Goal: Task Accomplishment & Management: Manage account settings

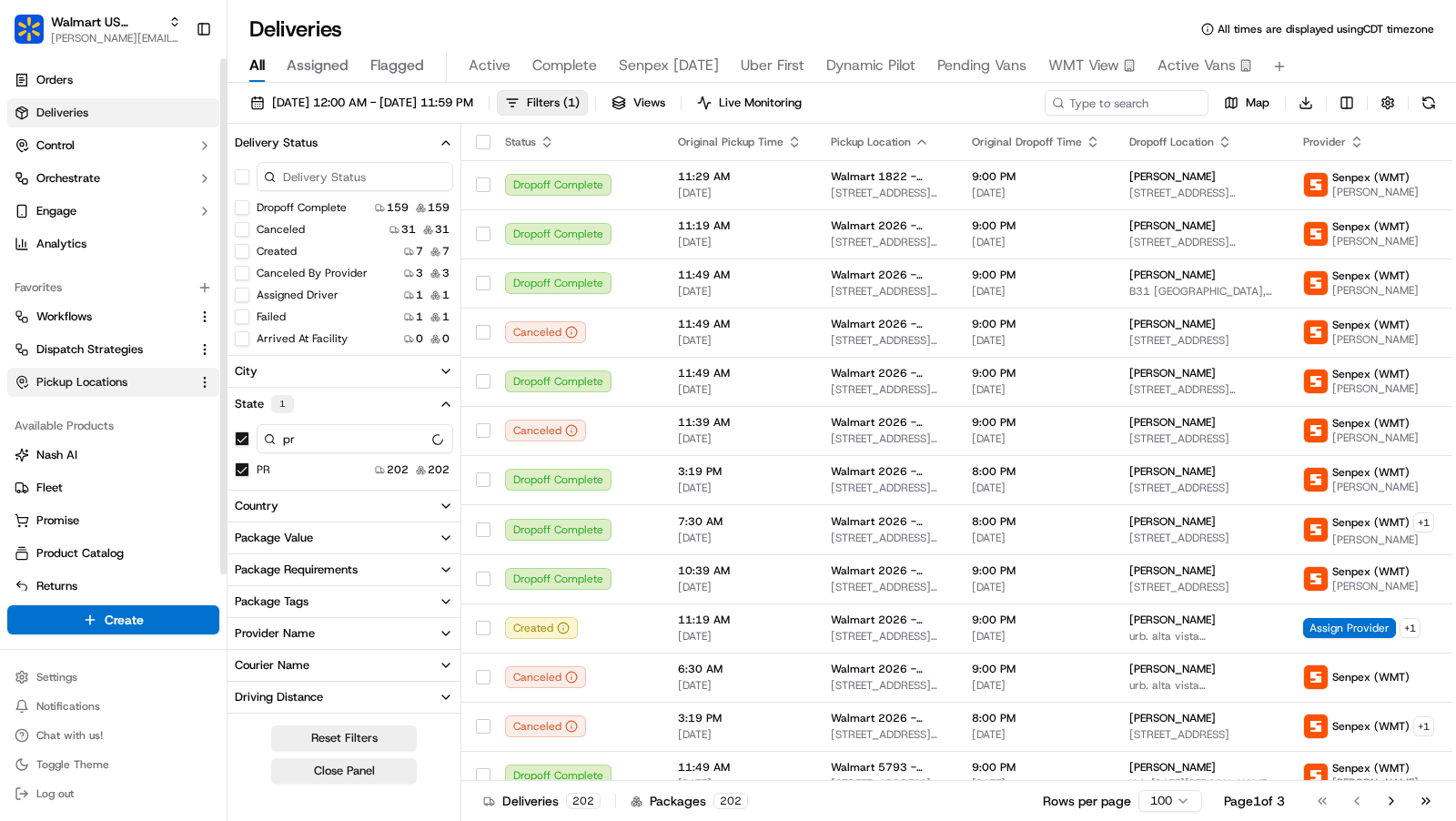
click at [79, 379] on span "Pickup Locations" at bounding box center [82, 382] width 91 height 17
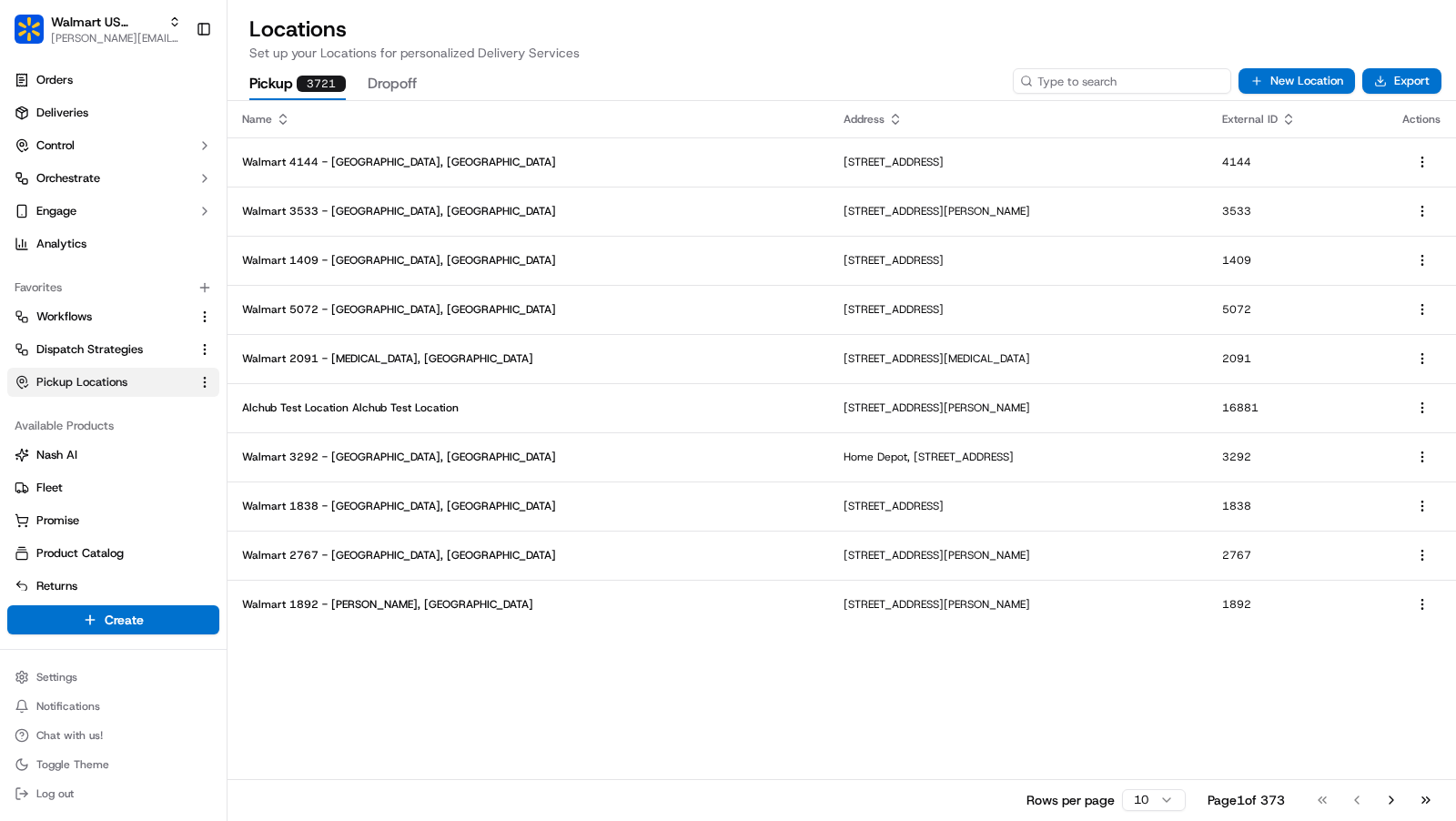
click at [1122, 85] on input at bounding box center [1122, 81] width 218 height 26
paste input "stop_type=pickup, type=zipcode, value=92801 | stop_type=pickup, type=zipcode, v…"
type input "stop_type=pickup, type=zipcode, value=92801 | stop_type=pickup, type=zipcode, v…"
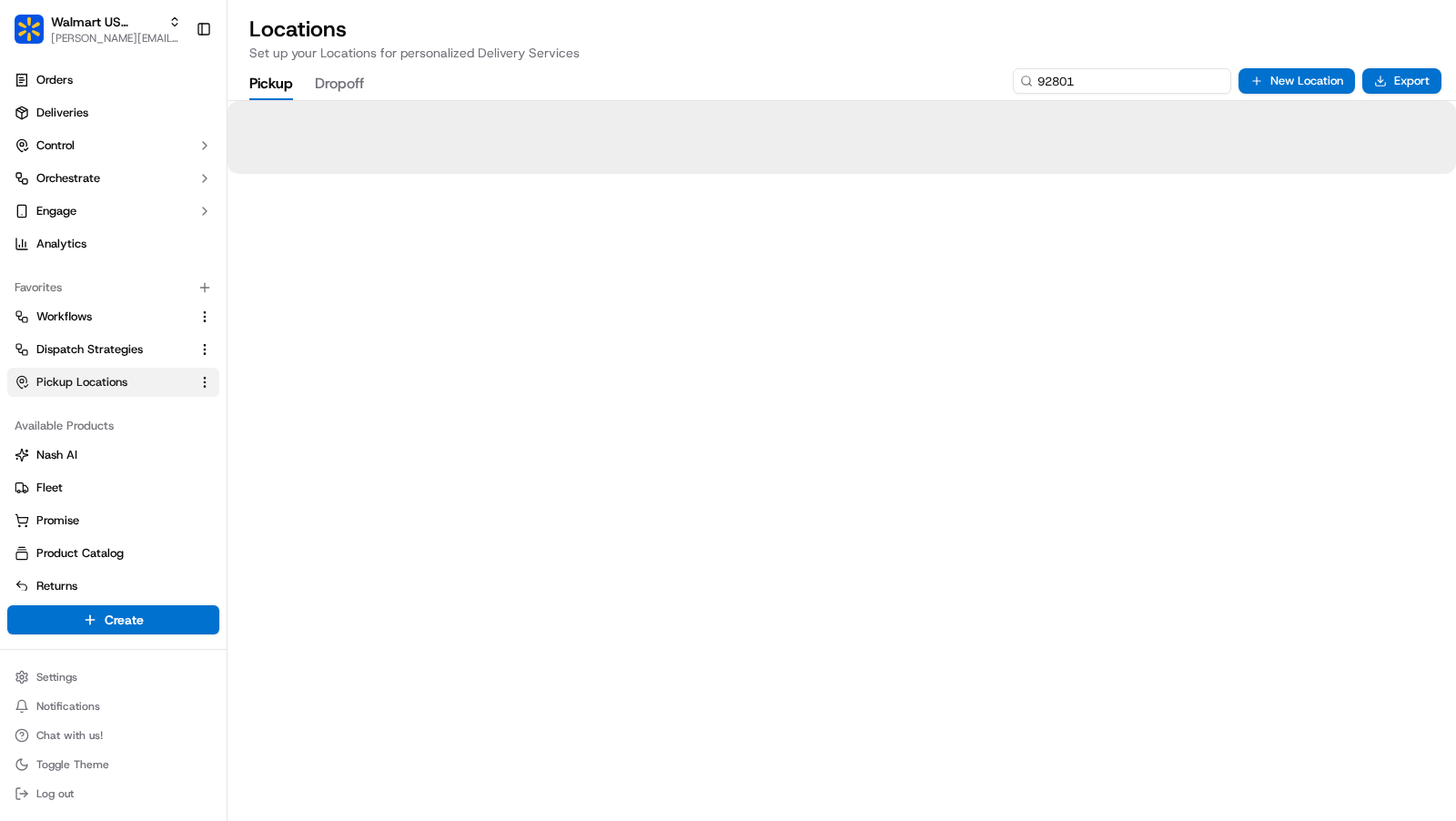
type input "92801"
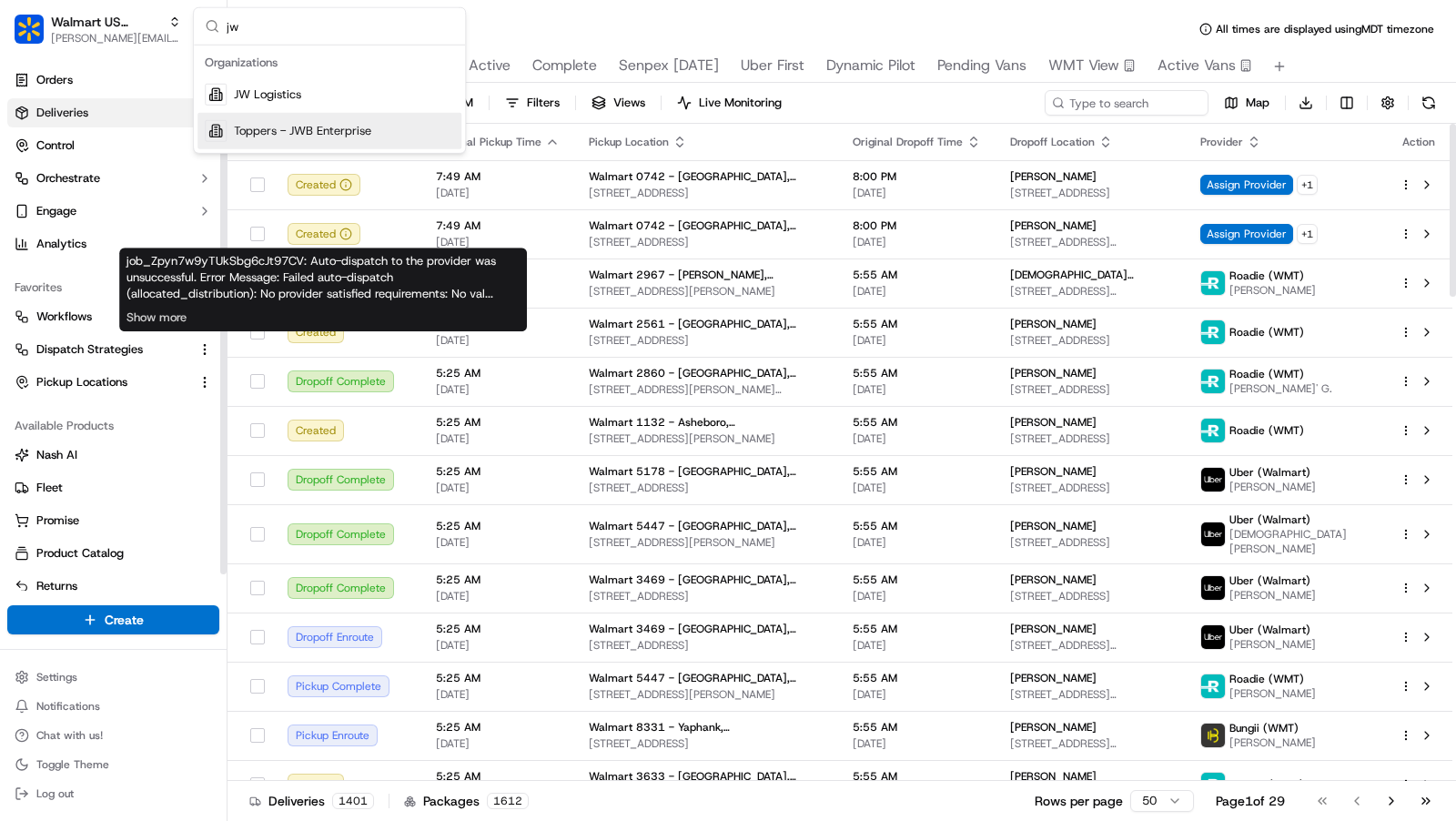
type input "jw"
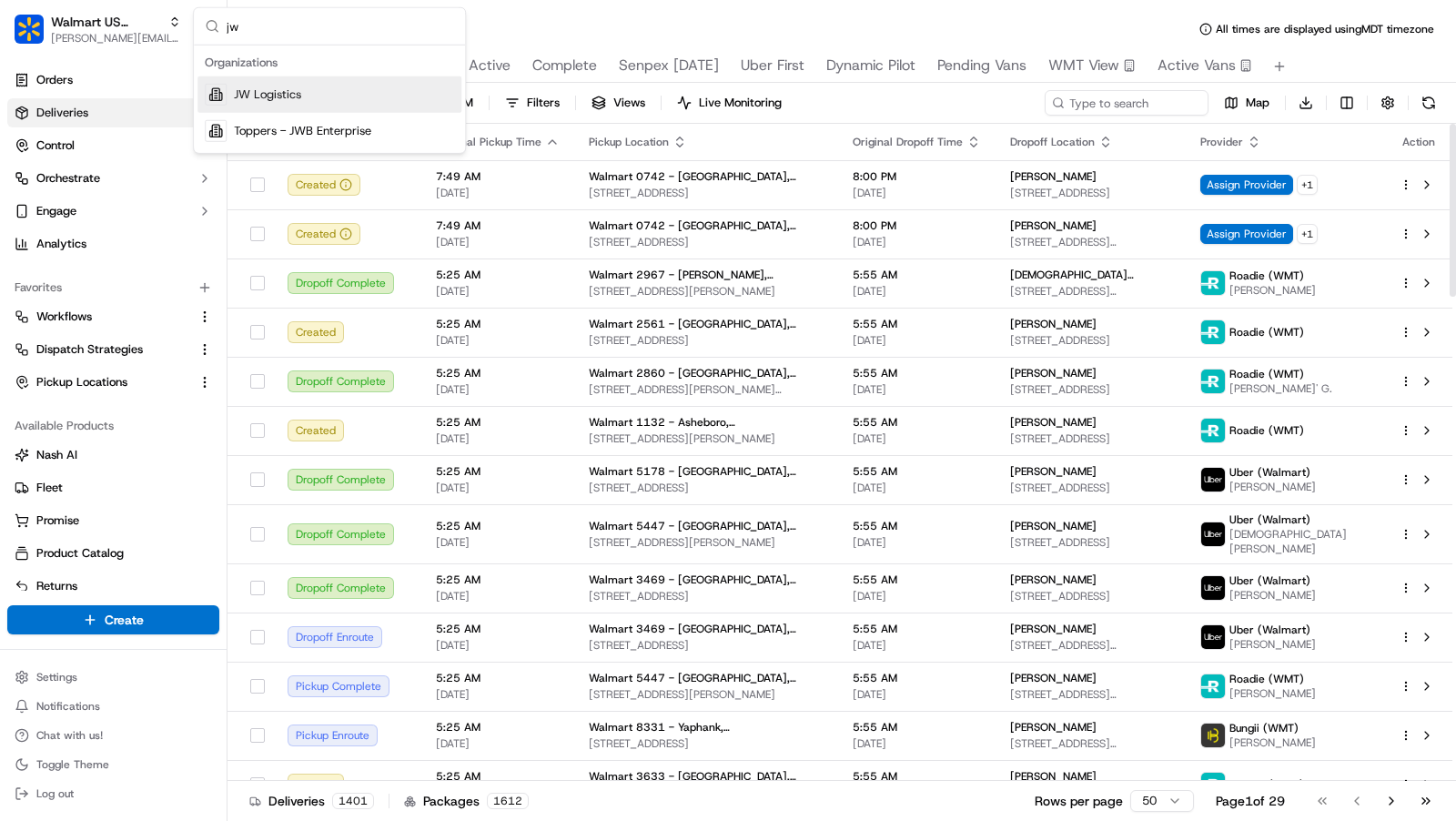
click at [305, 100] on div "JW Logistics" at bounding box center [328, 94] width 263 height 37
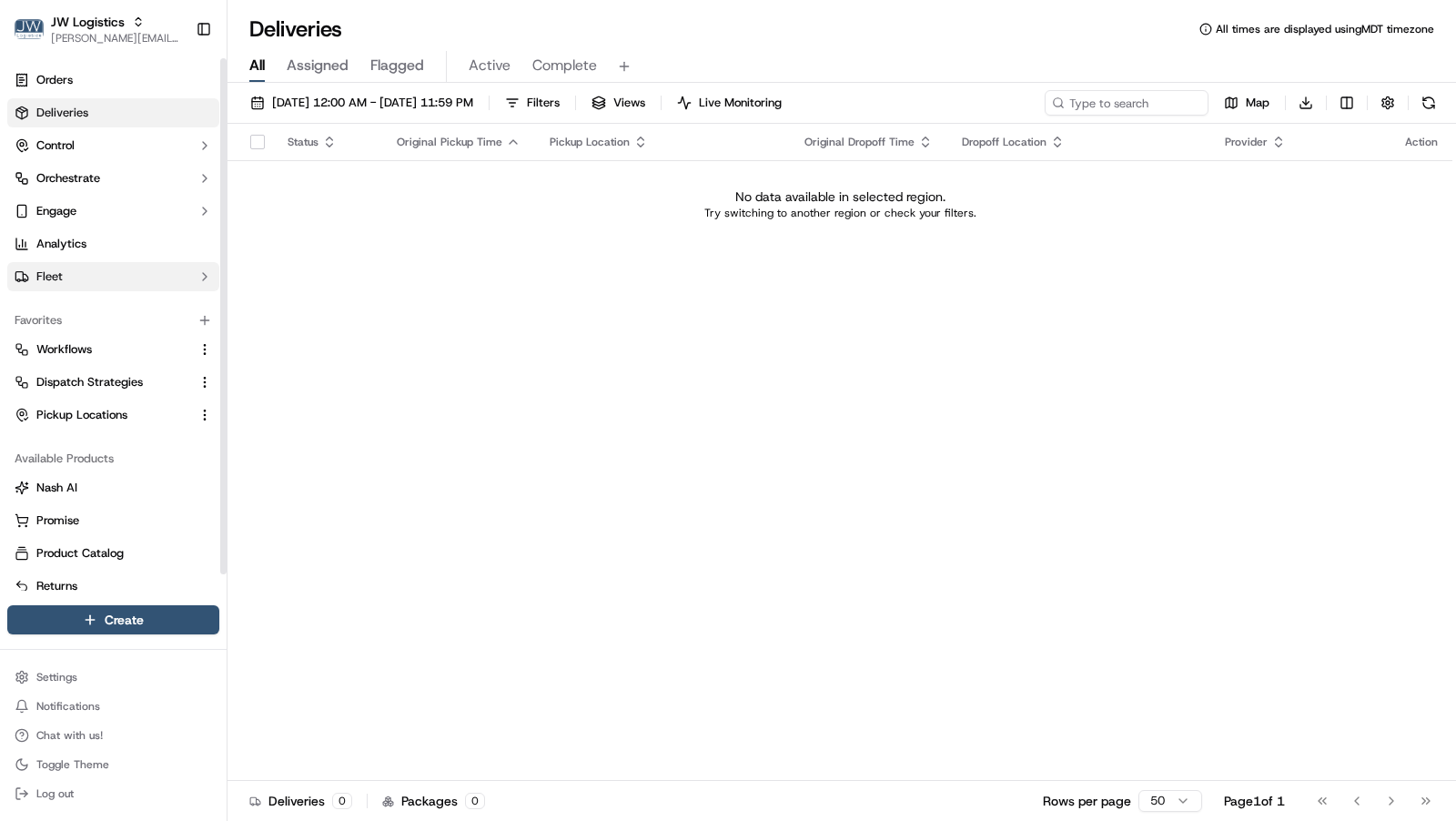
click at [67, 272] on button "Fleet" at bounding box center [112, 277] width 212 height 30
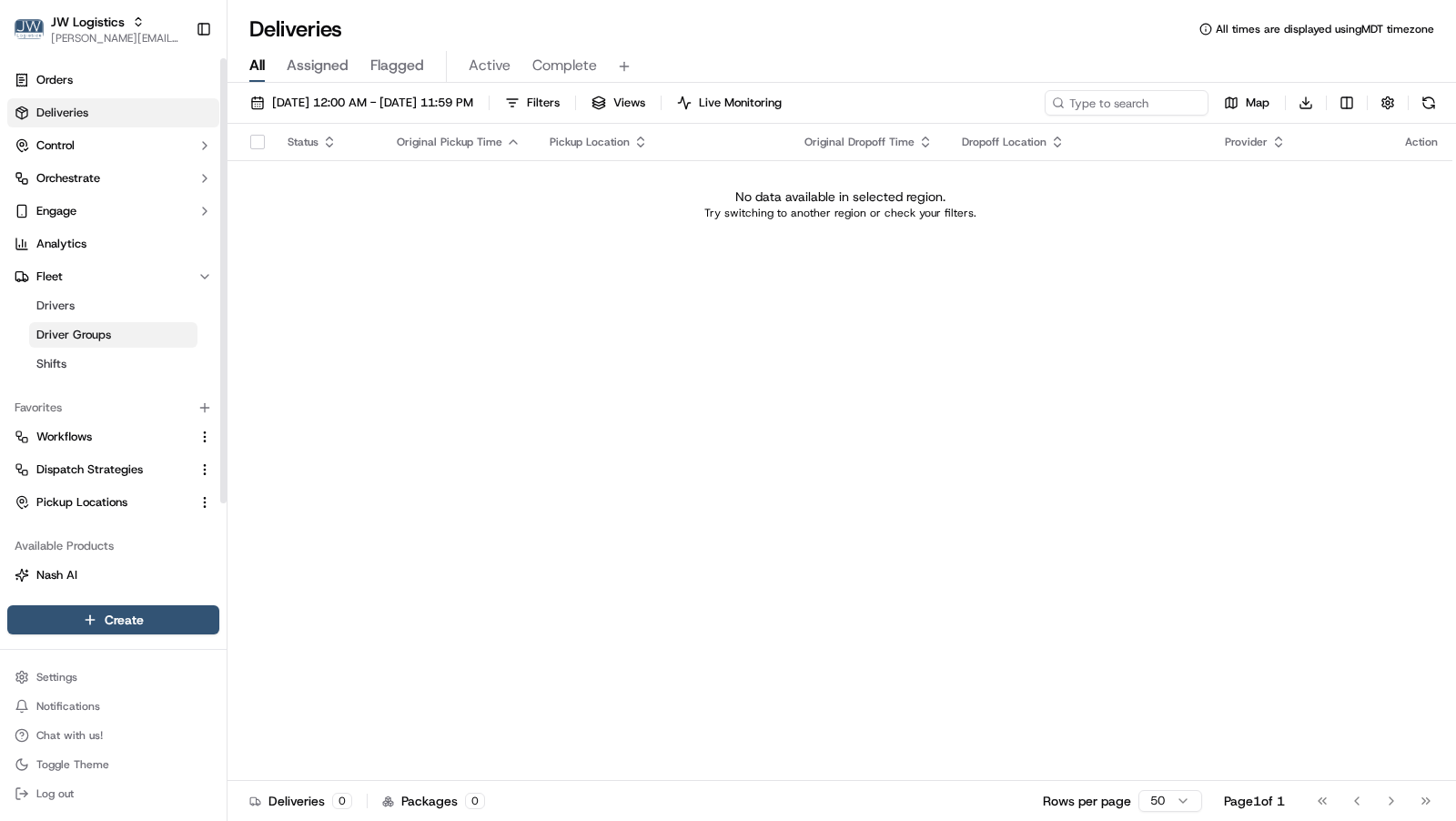
click at [81, 334] on span "Driver Groups" at bounding box center [74, 335] width 75 height 17
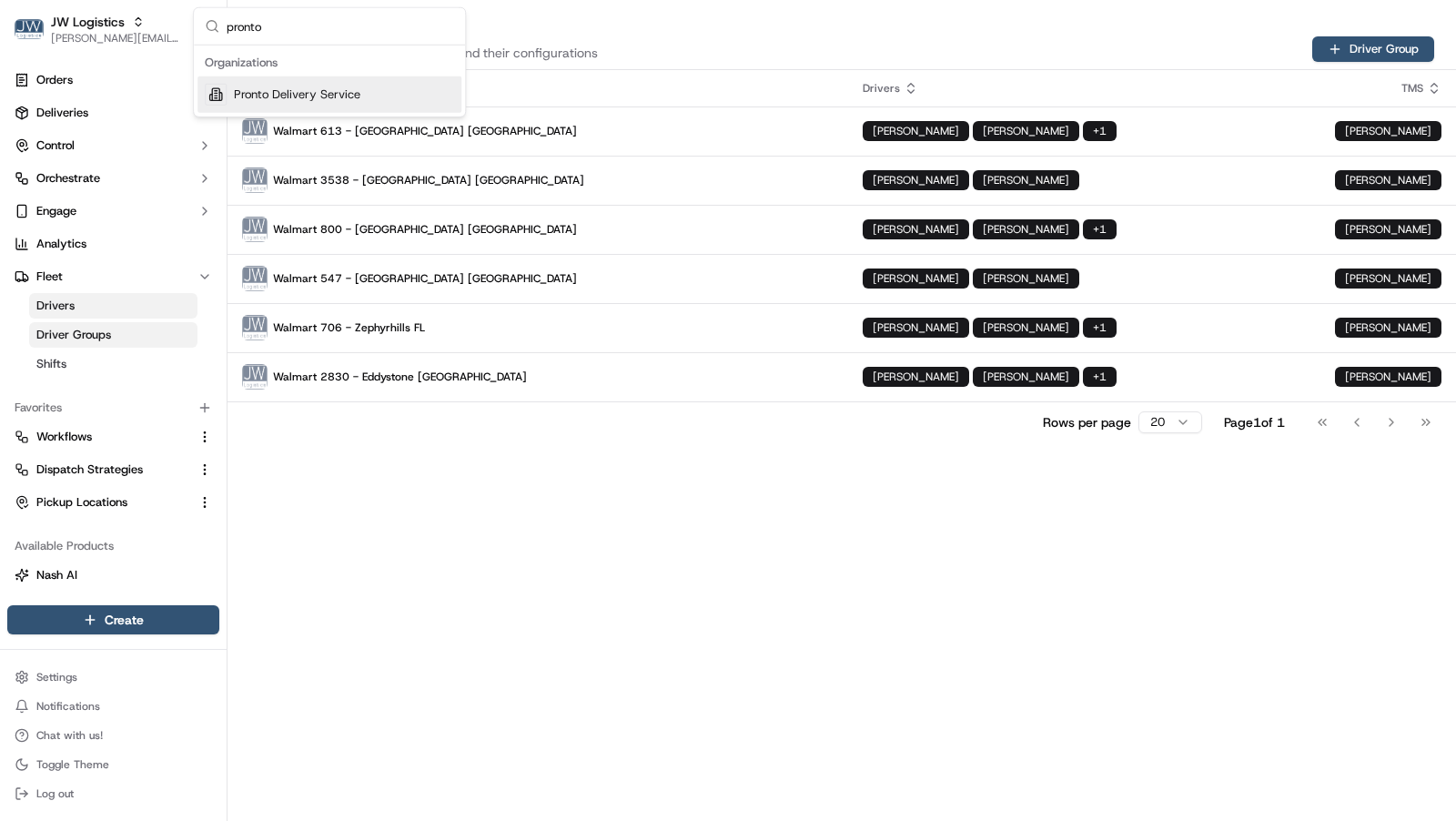
type input "pronto"
click at [292, 91] on span "Pronto Delivery Service" at bounding box center [297, 95] width 126 height 17
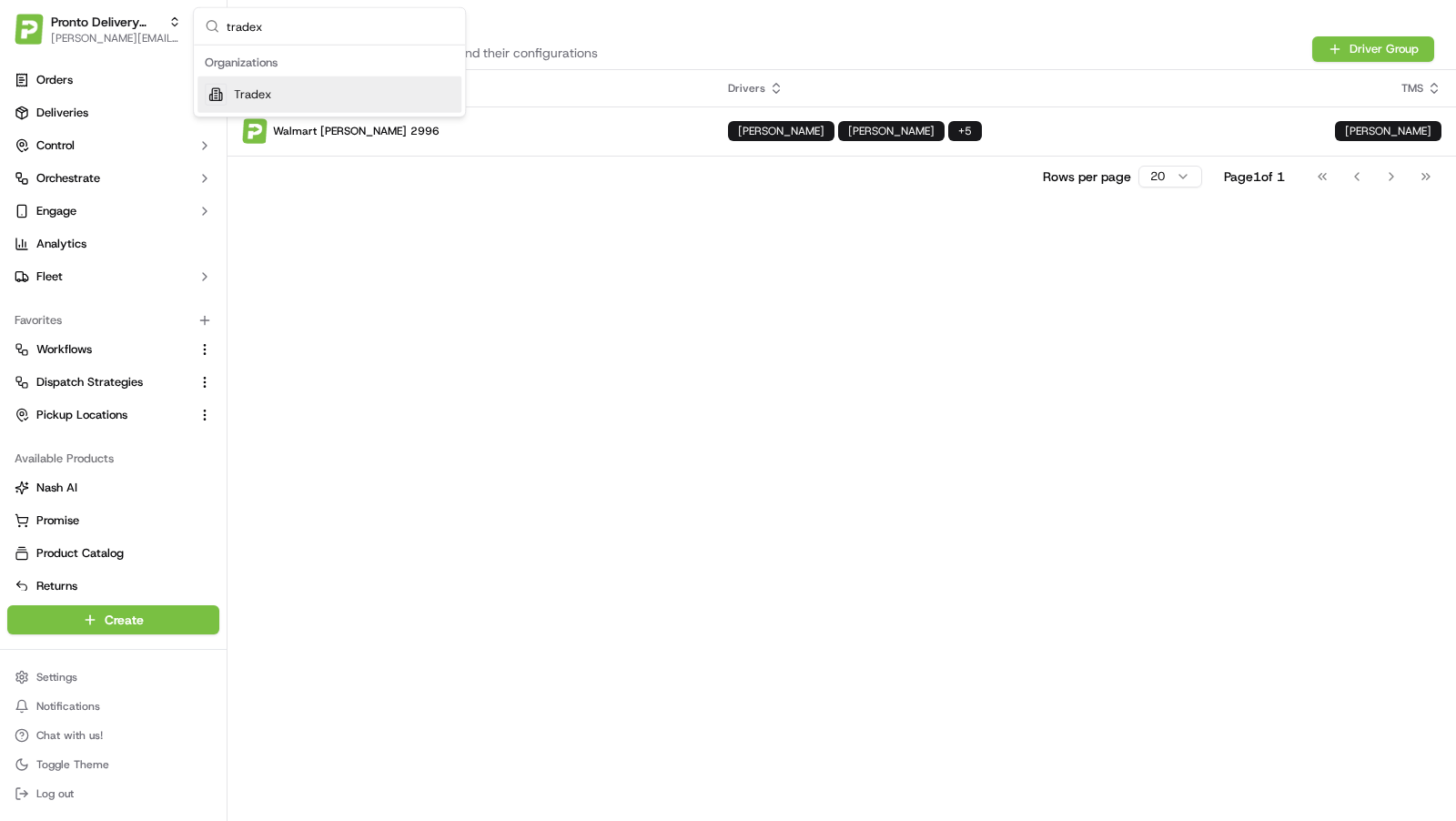
type input "tradex"
click at [303, 111] on div "Tradex" at bounding box center [328, 94] width 263 height 37
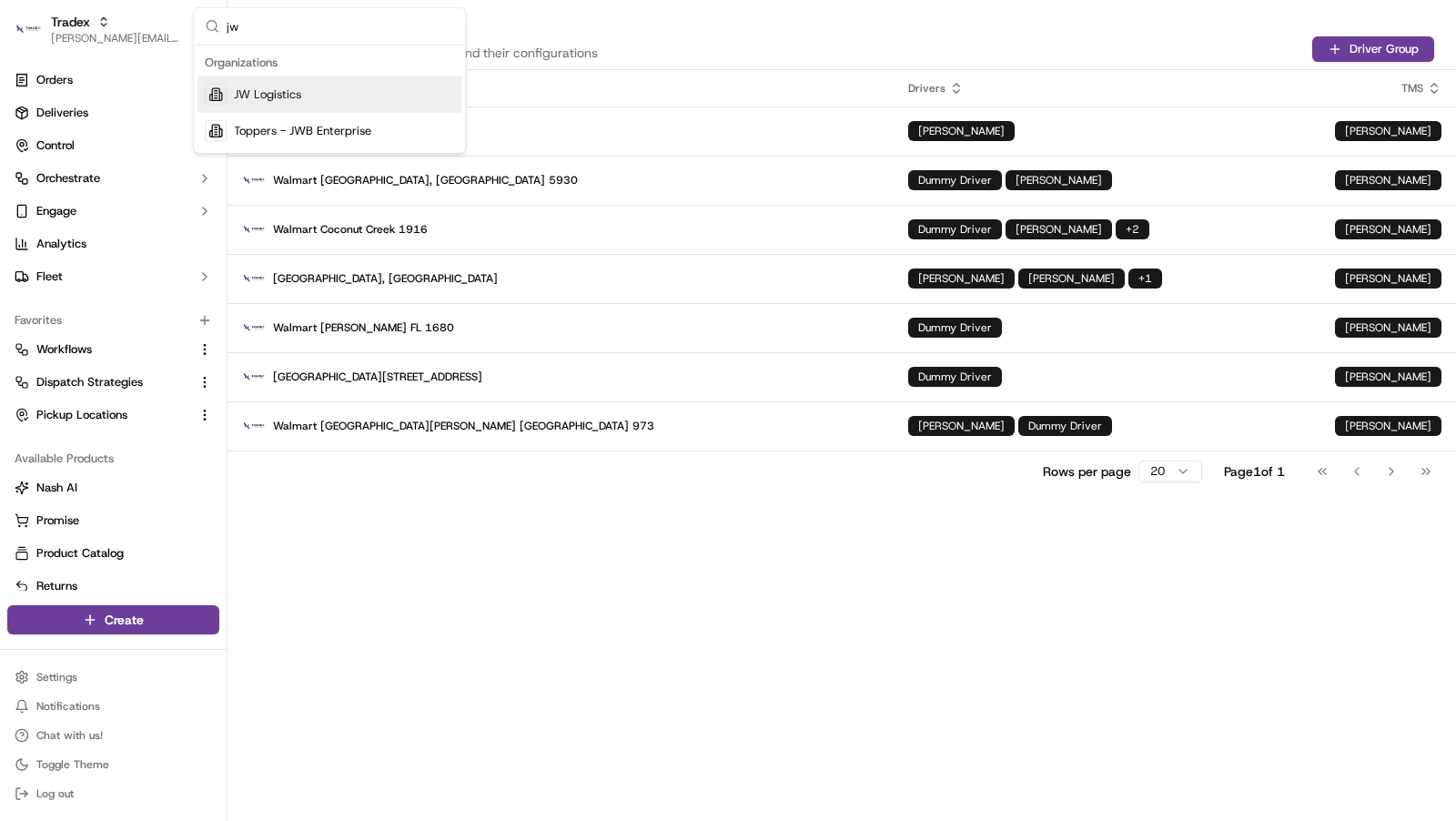
type input "jw"
click at [341, 107] on div "JW Logistics" at bounding box center [328, 94] width 263 height 37
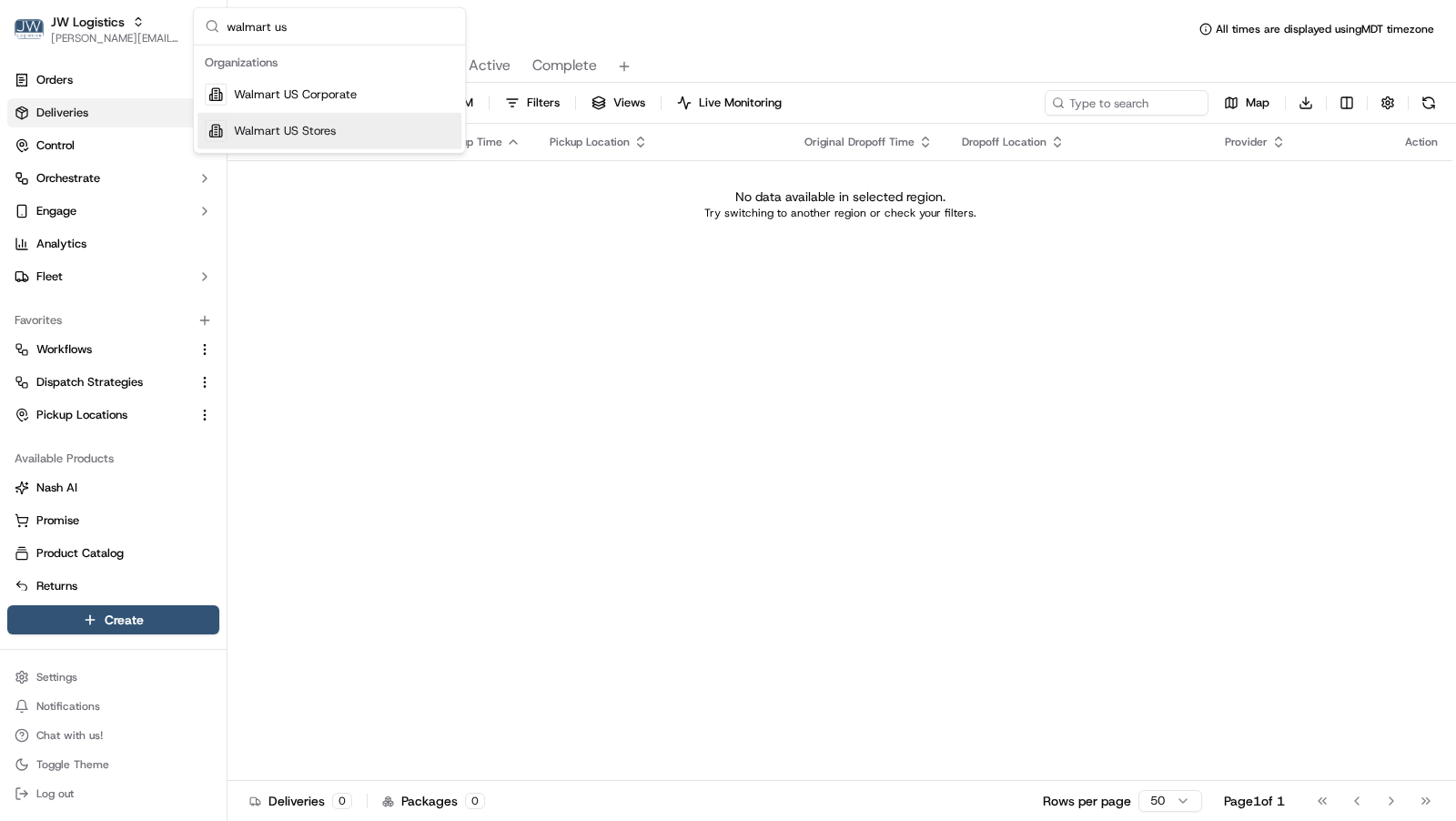
type input "walmart us"
click at [329, 123] on span "Walmart US Stores" at bounding box center [284, 131] width 102 height 17
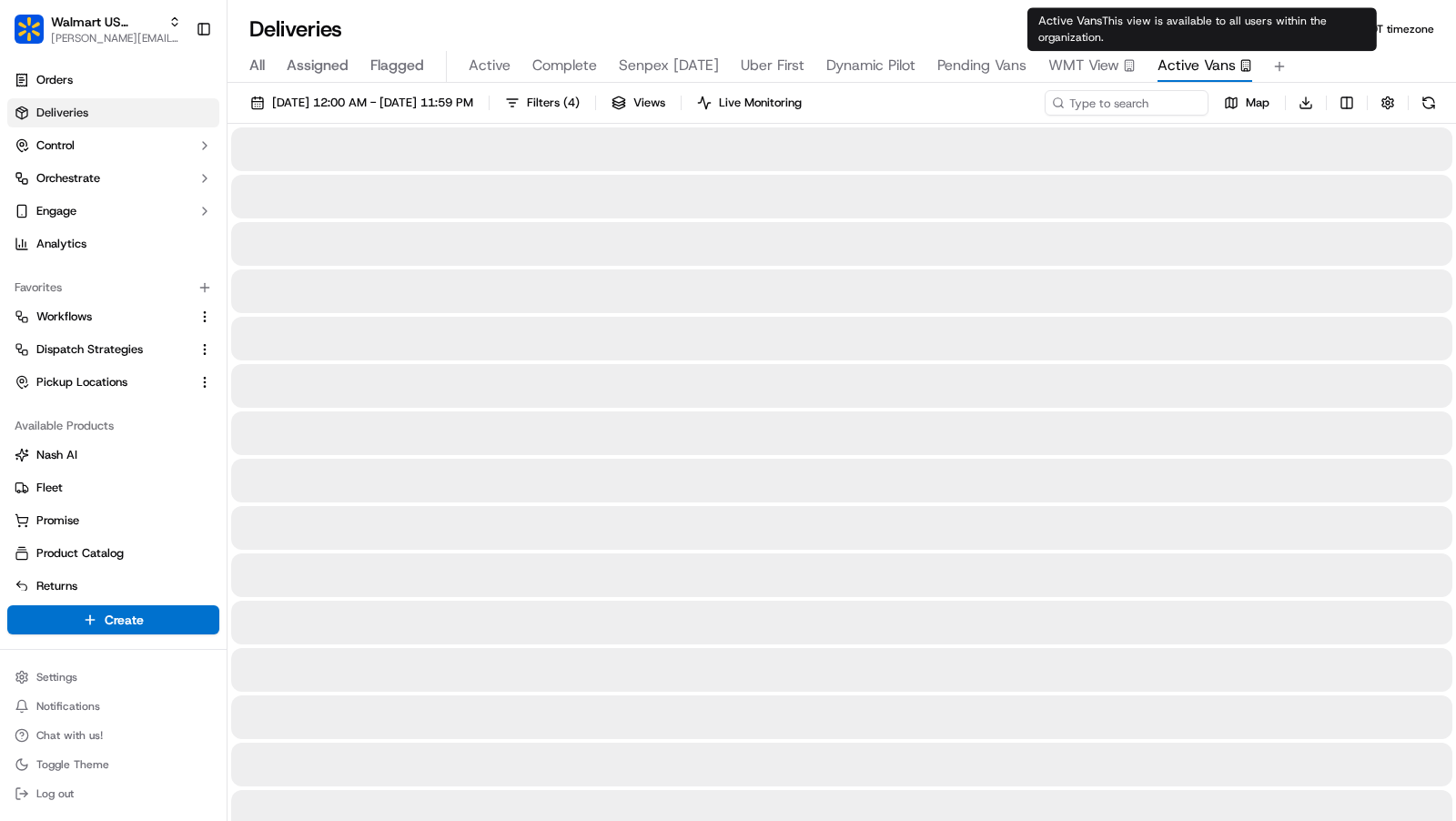
click at [1201, 63] on span "Active Vans" at bounding box center [1196, 65] width 78 height 22
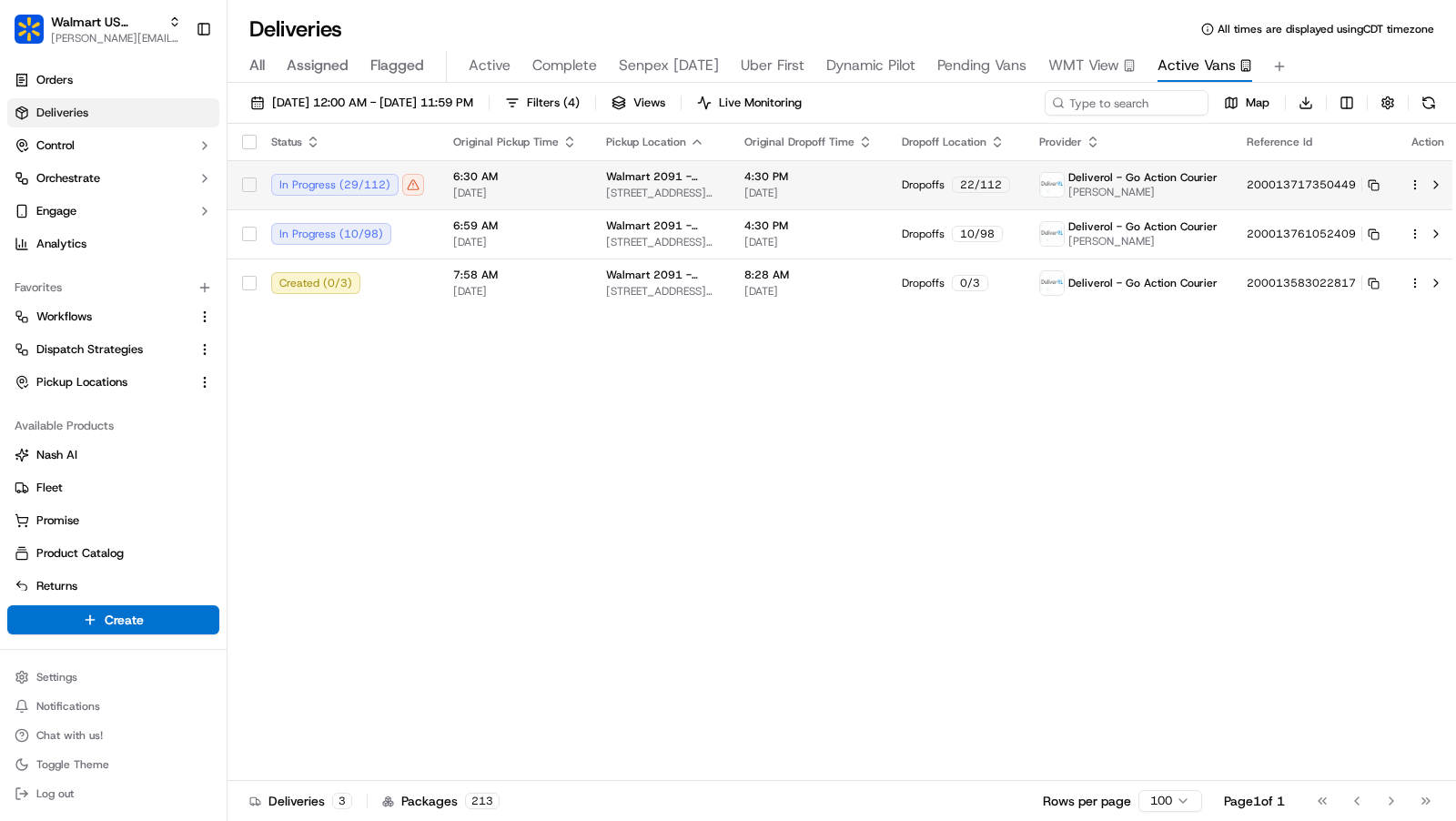
click at [756, 189] on span "09/19/2025" at bounding box center [808, 192] width 128 height 15
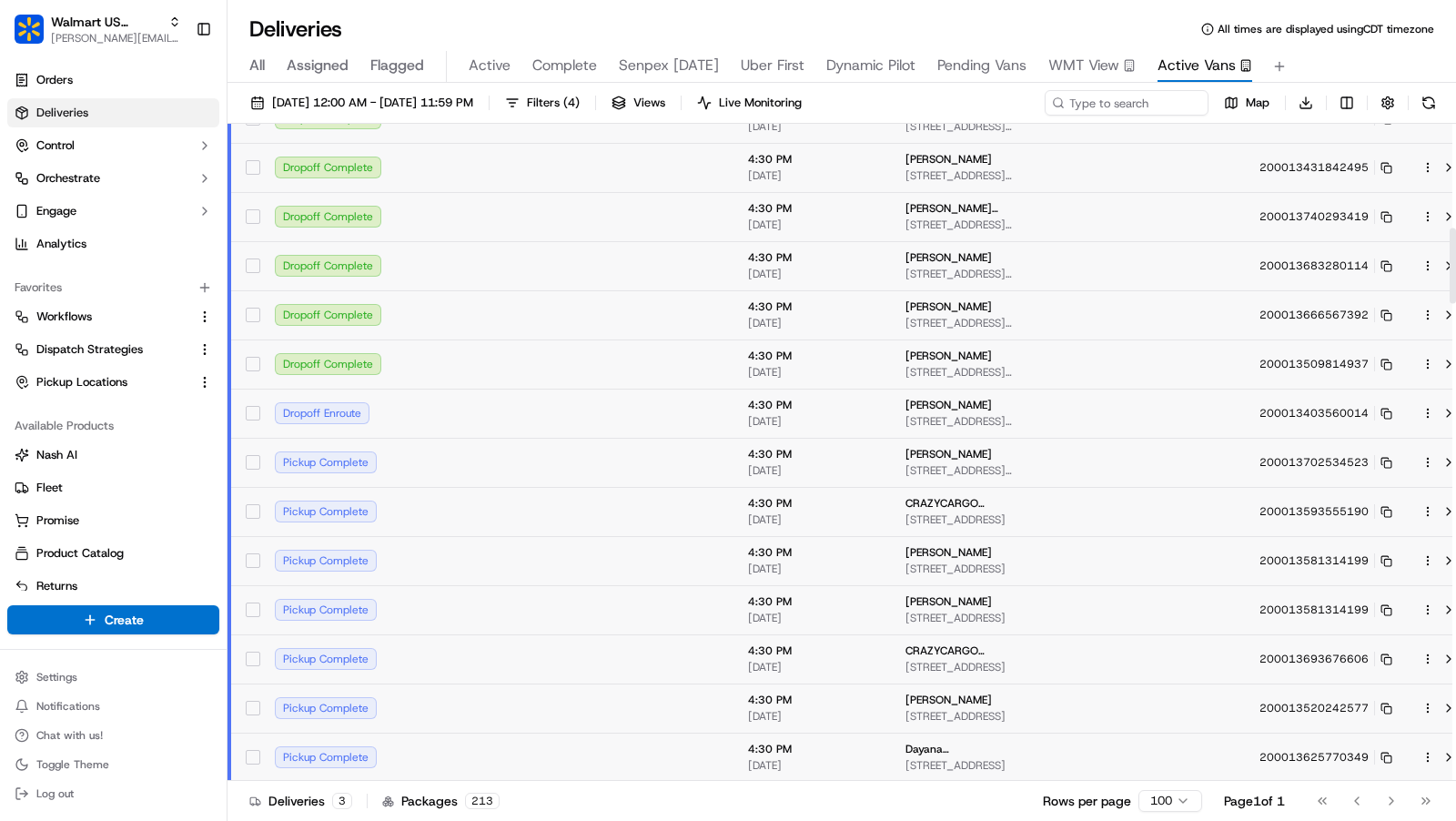
scroll to position [233, 0]
